Goal: Task Accomplishment & Management: Manage account settings

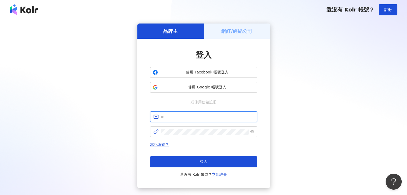
click at [176, 118] on input "text" at bounding box center [207, 117] width 93 height 6
type input "**********"
click button "登入" at bounding box center [203, 161] width 107 height 11
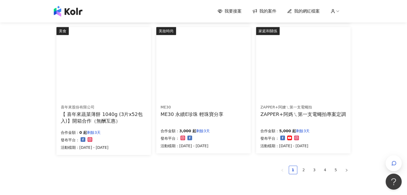
scroll to position [321, 0]
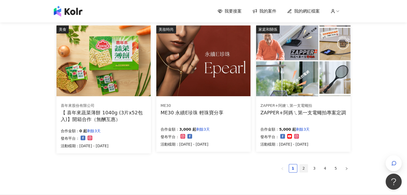
click at [304, 169] on link "2" at bounding box center [304, 168] width 8 height 8
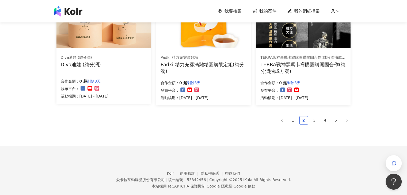
scroll to position [378, 0]
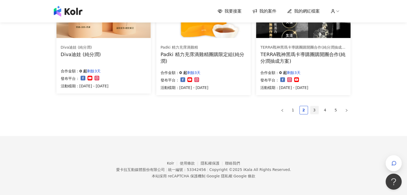
click at [310, 111] on link "3" at bounding box center [314, 110] width 8 height 8
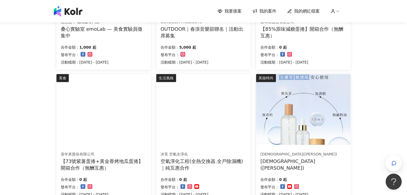
scroll to position [379, 0]
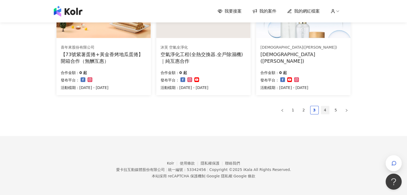
click at [321, 112] on link "4" at bounding box center [325, 110] width 8 height 8
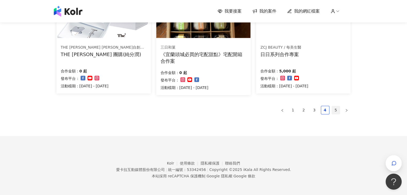
click at [335, 112] on link "5" at bounding box center [336, 110] width 8 height 8
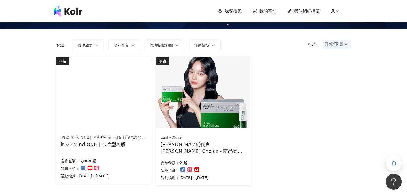
scroll to position [0, 0]
